Goal: Navigation & Orientation: Find specific page/section

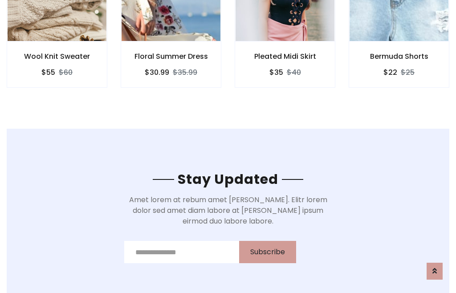
scroll to position [1341, 0]
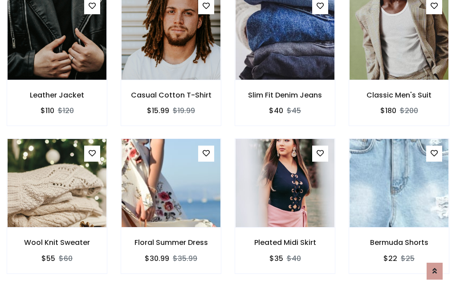
click at [228, 146] on div "Pleated Midi Skirt $35 $40" at bounding box center [285, 211] width 114 height 147
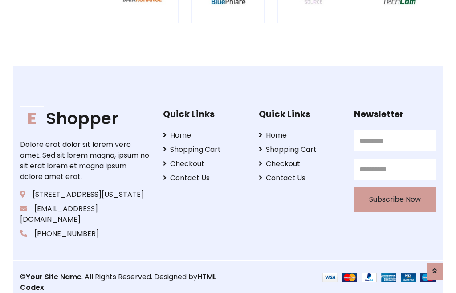
scroll to position [1695, 0]
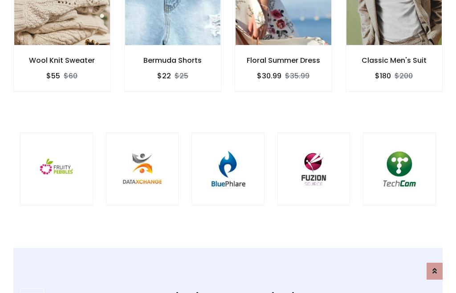
click at [228, 146] on img at bounding box center [228, 169] width 51 height 51
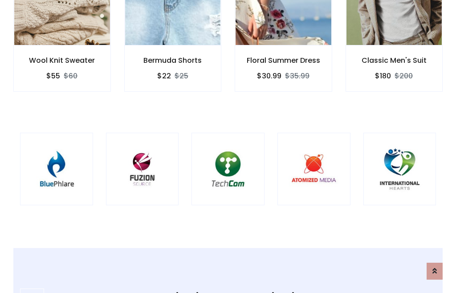
click at [228, 146] on img at bounding box center [228, 169] width 51 height 51
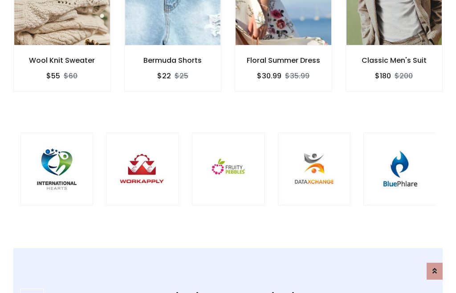
scroll to position [0, 0]
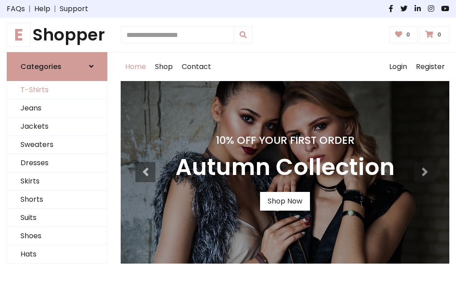
click at [57, 90] on link "T-Shirts" at bounding box center [57, 90] width 100 height 18
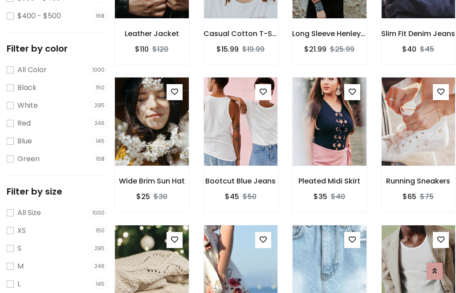
scroll to position [82, 0]
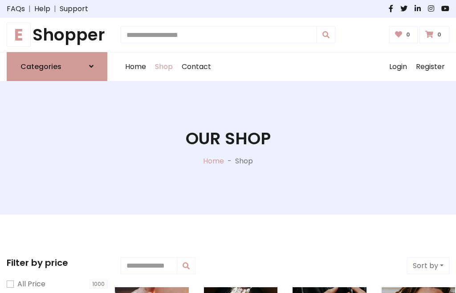
click at [57, 35] on h1 "E Shopper" at bounding box center [57, 35] width 101 height 20
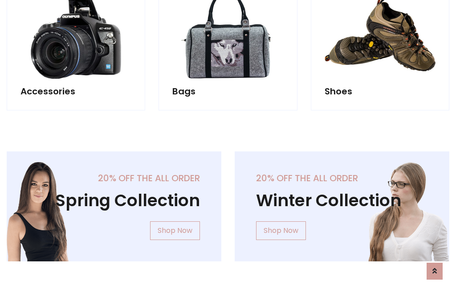
scroll to position [865, 0]
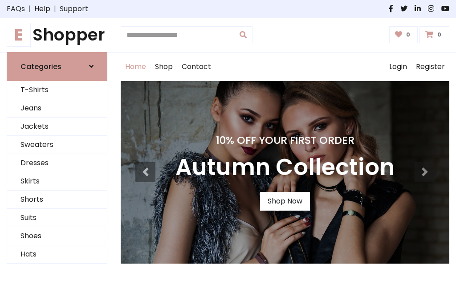
scroll to position [292, 0]
